Goal: Task Accomplishment & Management: Manage account settings

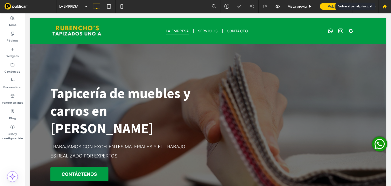
click at [385, 6] on use at bounding box center [385, 6] width 4 height 4
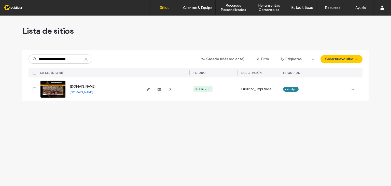
type input "**********"
click at [60, 91] on img at bounding box center [52, 98] width 25 height 35
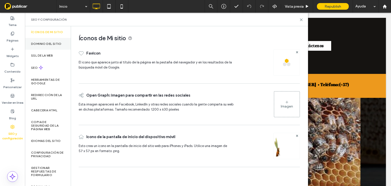
click at [56, 44] on label "Dominio del sitio" at bounding box center [46, 44] width 31 height 4
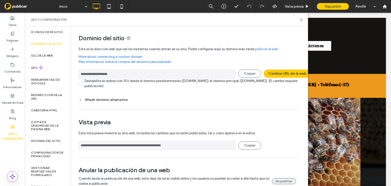
click at [284, 179] on button "No publicar" at bounding box center [284, 181] width 24 height 6
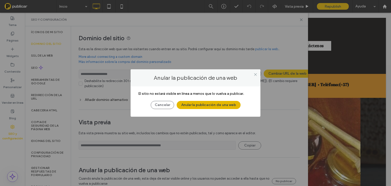
click at [203, 103] on button "Anular la publicación de una web" at bounding box center [209, 105] width 64 height 8
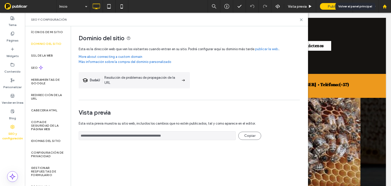
click at [386, 7] on icon at bounding box center [385, 6] width 4 height 4
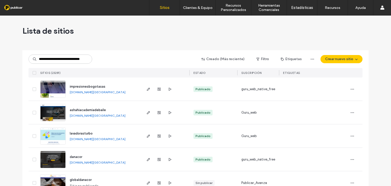
scroll to position [0, 11]
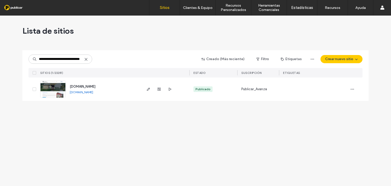
type input "**********"
click at [62, 86] on img at bounding box center [52, 98] width 25 height 35
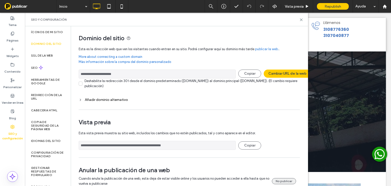
click at [279, 180] on button "No publicar" at bounding box center [284, 181] width 24 height 6
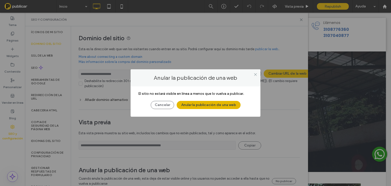
click at [219, 104] on button "Anular la publicación de una web" at bounding box center [209, 105] width 64 height 8
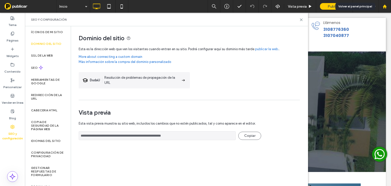
click at [384, 6] on use at bounding box center [385, 6] width 4 height 4
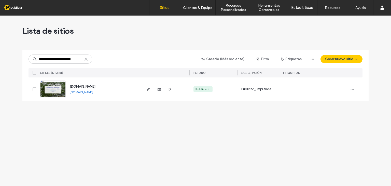
click at [61, 89] on img at bounding box center [52, 98] width 25 height 35
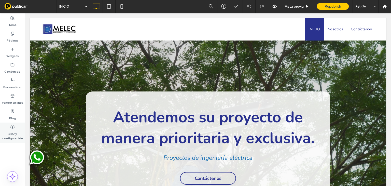
click at [12, 126] on use at bounding box center [13, 127] width 4 height 4
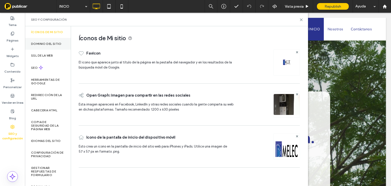
click at [57, 44] on label "Dominio del sitio" at bounding box center [46, 44] width 31 height 4
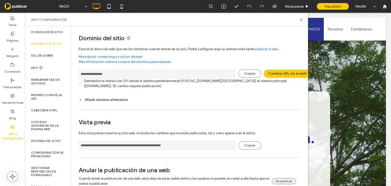
click at [280, 180] on button "No publicar" at bounding box center [284, 181] width 24 height 6
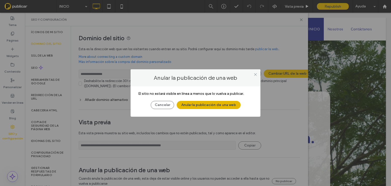
click at [230, 104] on button "Anular la publicación de una web" at bounding box center [209, 105] width 64 height 8
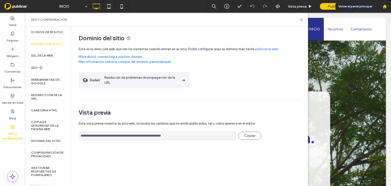
click at [384, 6] on use at bounding box center [385, 6] width 4 height 4
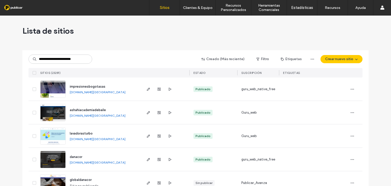
scroll to position [0, 2]
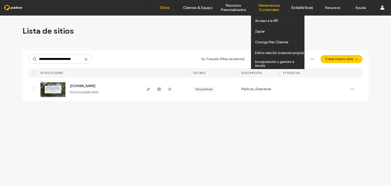
type input "**********"
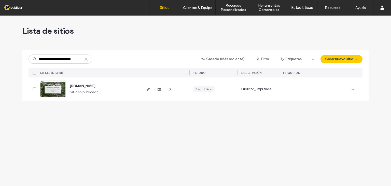
click at [86, 60] on icon at bounding box center [86, 59] width 4 height 4
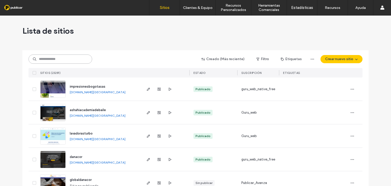
click at [46, 59] on input at bounding box center [61, 58] width 64 height 9
paste input "**********"
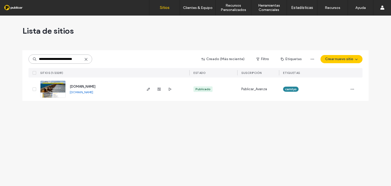
type input "**********"
click at [61, 86] on img at bounding box center [52, 98] width 25 height 35
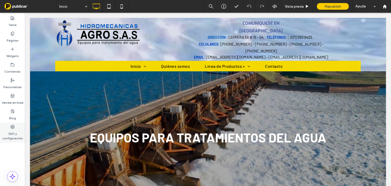
click at [12, 127] on icon at bounding box center [12, 127] width 4 height 4
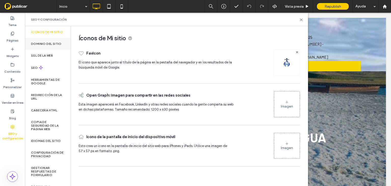
click at [53, 43] on label "Dominio del sitio" at bounding box center [46, 44] width 31 height 4
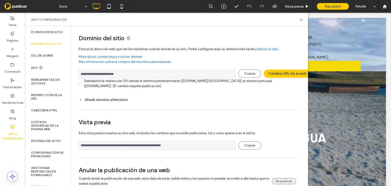
click at [280, 179] on button "No publicar" at bounding box center [284, 181] width 24 height 6
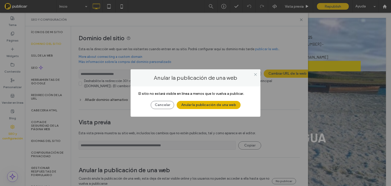
click at [222, 106] on button "Anular la publicación de una web" at bounding box center [209, 105] width 64 height 8
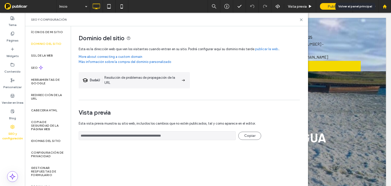
click at [384, 6] on use at bounding box center [385, 6] width 4 height 4
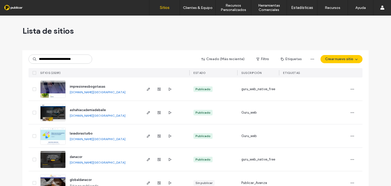
scroll to position [0, 1]
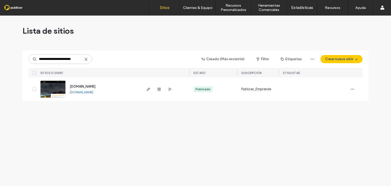
type input "**********"
click at [59, 88] on img at bounding box center [52, 98] width 25 height 35
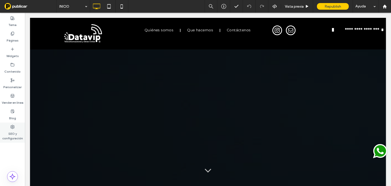
click at [14, 125] on use at bounding box center [13, 127] width 4 height 4
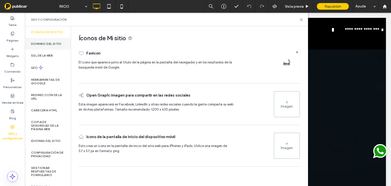
click at [54, 44] on label "Dominio del sitio" at bounding box center [46, 44] width 31 height 4
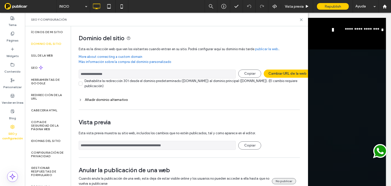
click at [288, 180] on button "No publicar" at bounding box center [284, 181] width 24 height 6
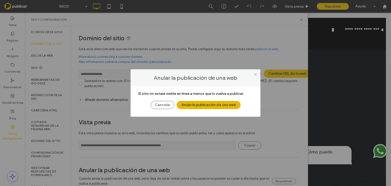
click at [225, 104] on button "Anular la publicación de una web" at bounding box center [209, 105] width 64 height 8
